Goal: Use online tool/utility: Utilize a website feature to perform a specific function

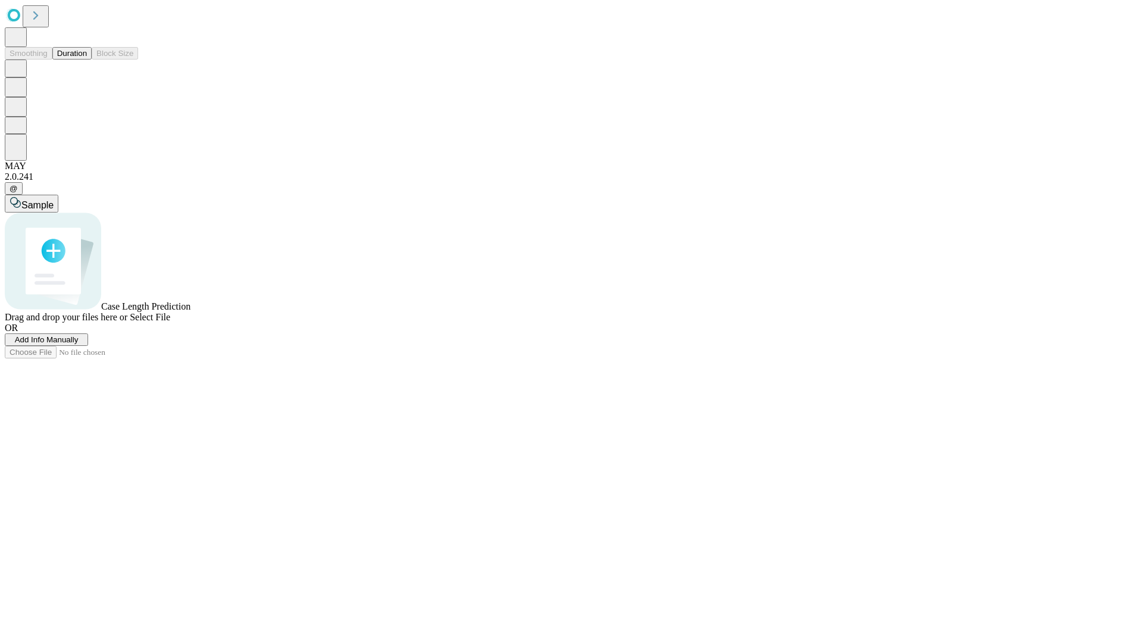
click at [87, 60] on button "Duration" at bounding box center [71, 53] width 39 height 12
click at [79, 344] on span "Add Info Manually" at bounding box center [47, 339] width 64 height 9
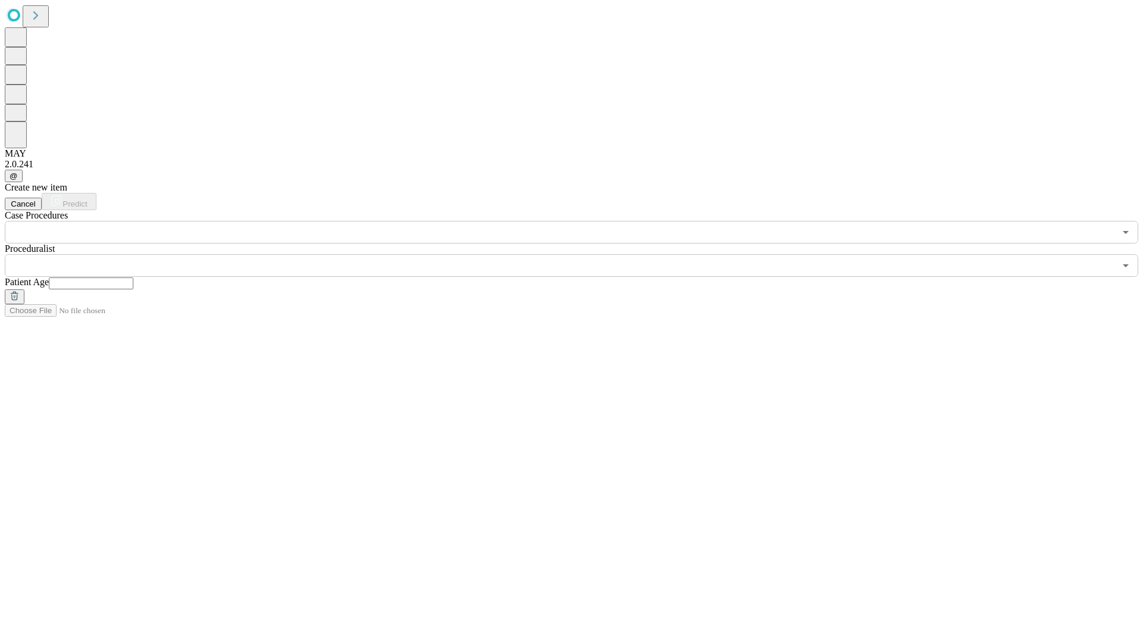
click at [133, 277] on input "text" at bounding box center [91, 283] width 85 height 12
type input "**"
click at [580, 254] on input "text" at bounding box center [560, 265] width 1110 height 23
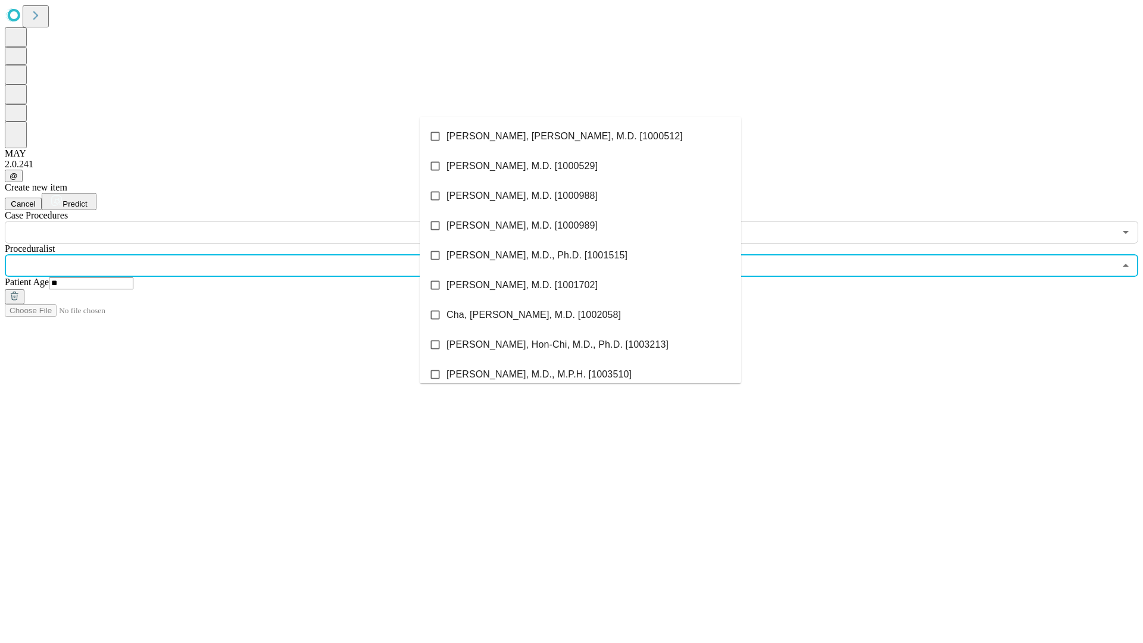
click at [580, 136] on li "[PERSON_NAME], [PERSON_NAME], M.D. [1000512]" at bounding box center [580, 136] width 321 height 30
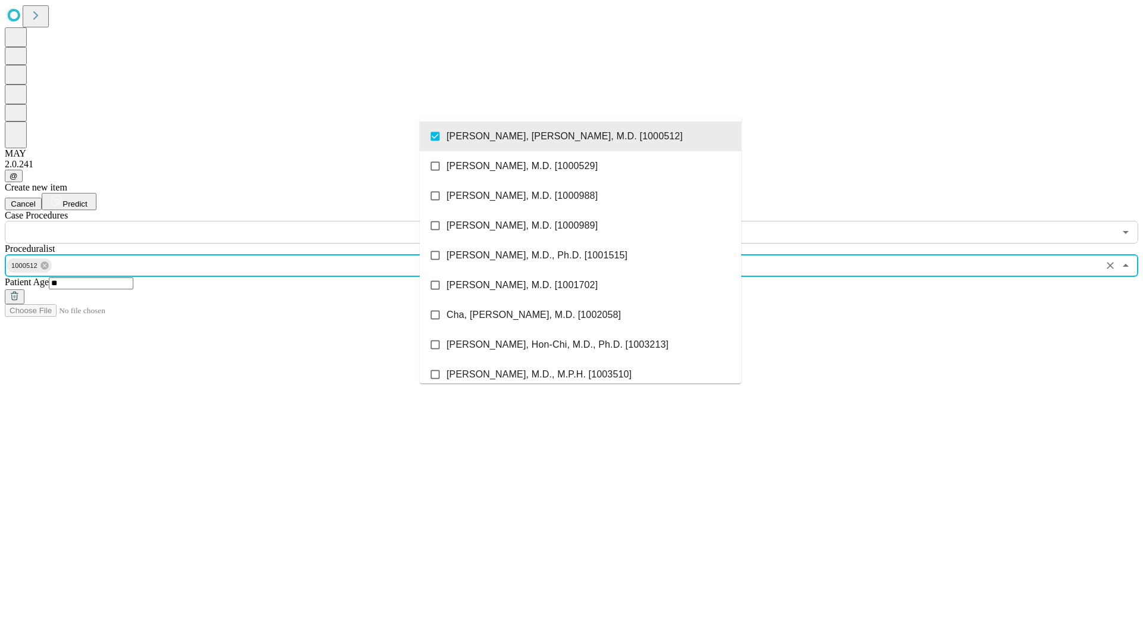
click at [250, 221] on input "text" at bounding box center [560, 232] width 1110 height 23
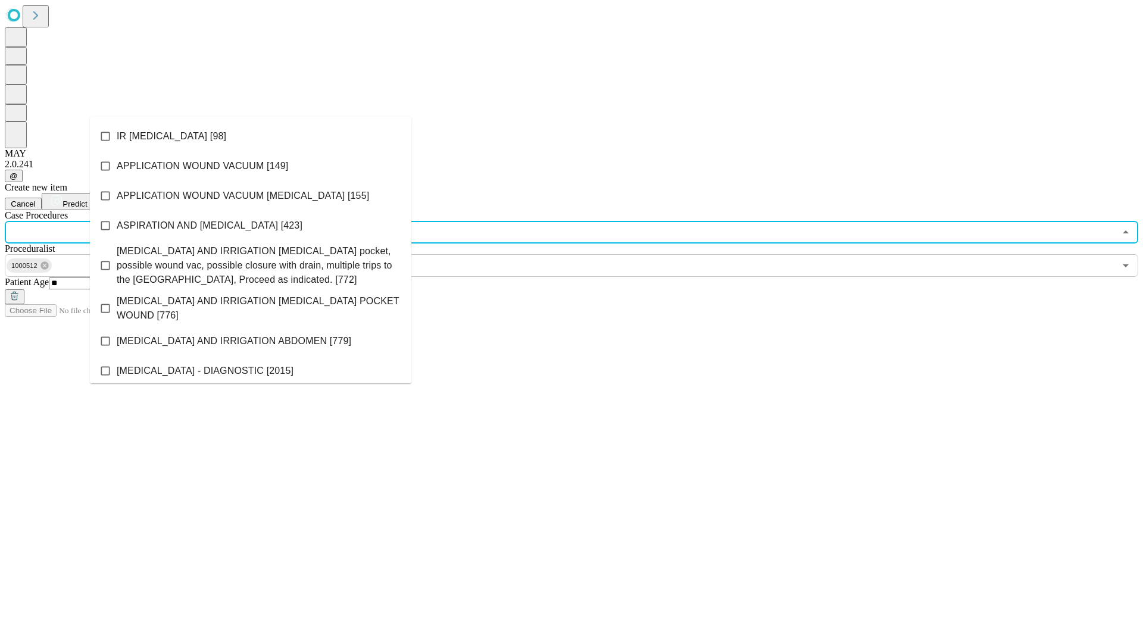
click at [251, 136] on li "IR [MEDICAL_DATA] [98]" at bounding box center [250, 136] width 321 height 30
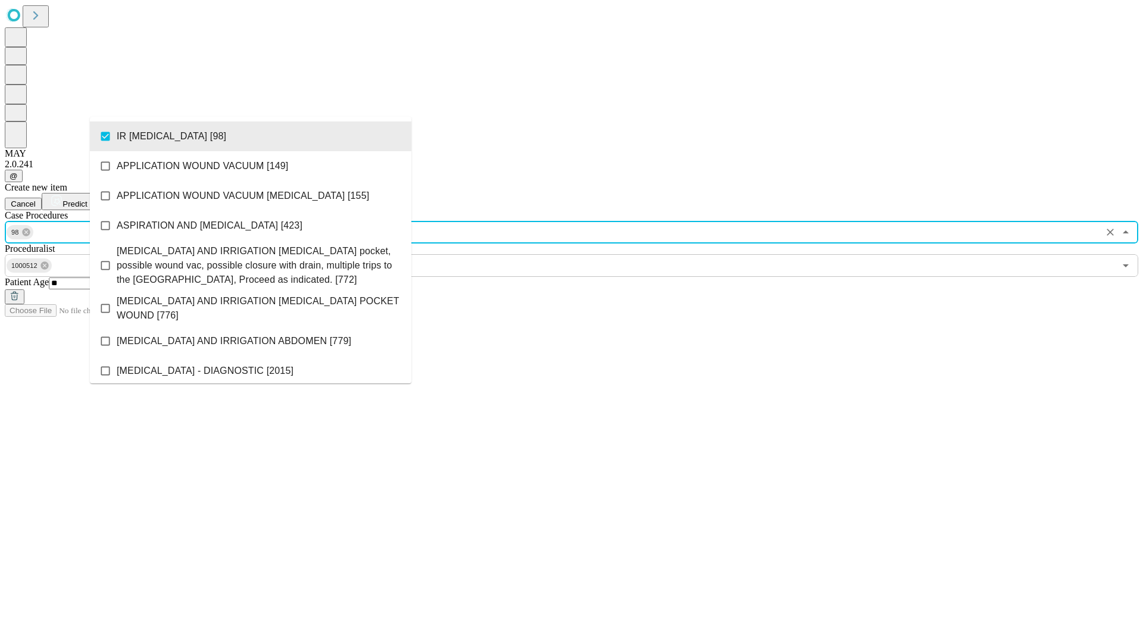
click at [87, 199] on span "Predict" at bounding box center [74, 203] width 24 height 9
